Goal: Transaction & Acquisition: Purchase product/service

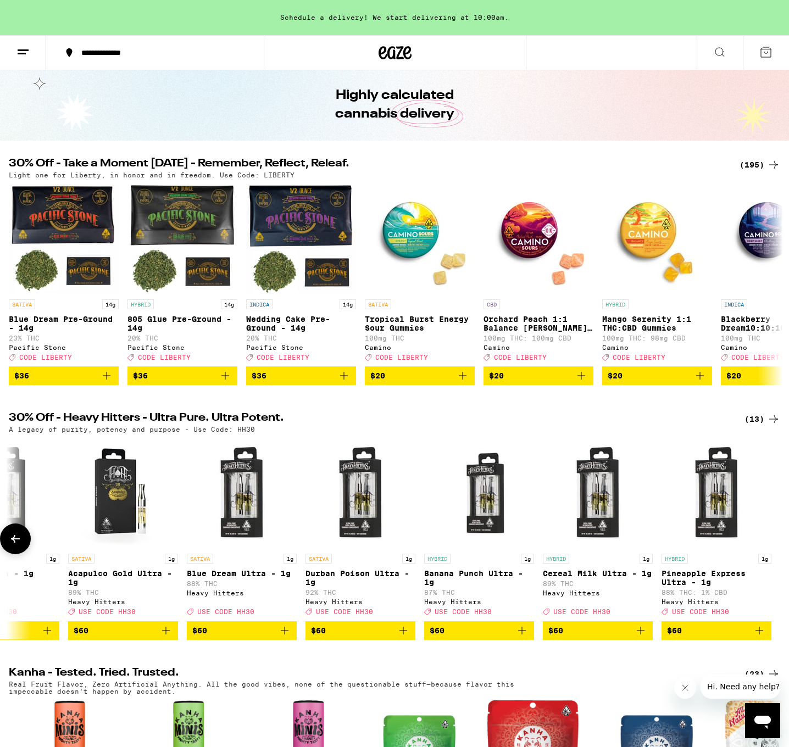
scroll to position [35, 0]
